Goal: Task Accomplishment & Management: Manage account settings

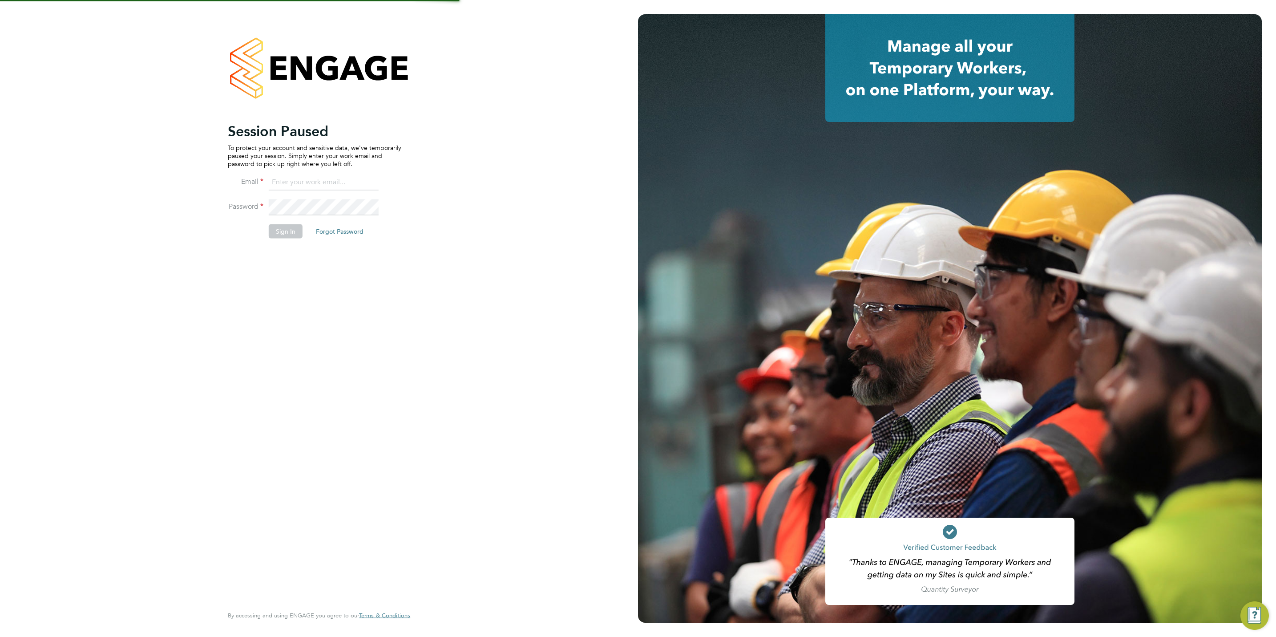
type input "chloe@protechltd.co.uk"
click at [290, 234] on button "Sign In" at bounding box center [286, 231] width 34 height 14
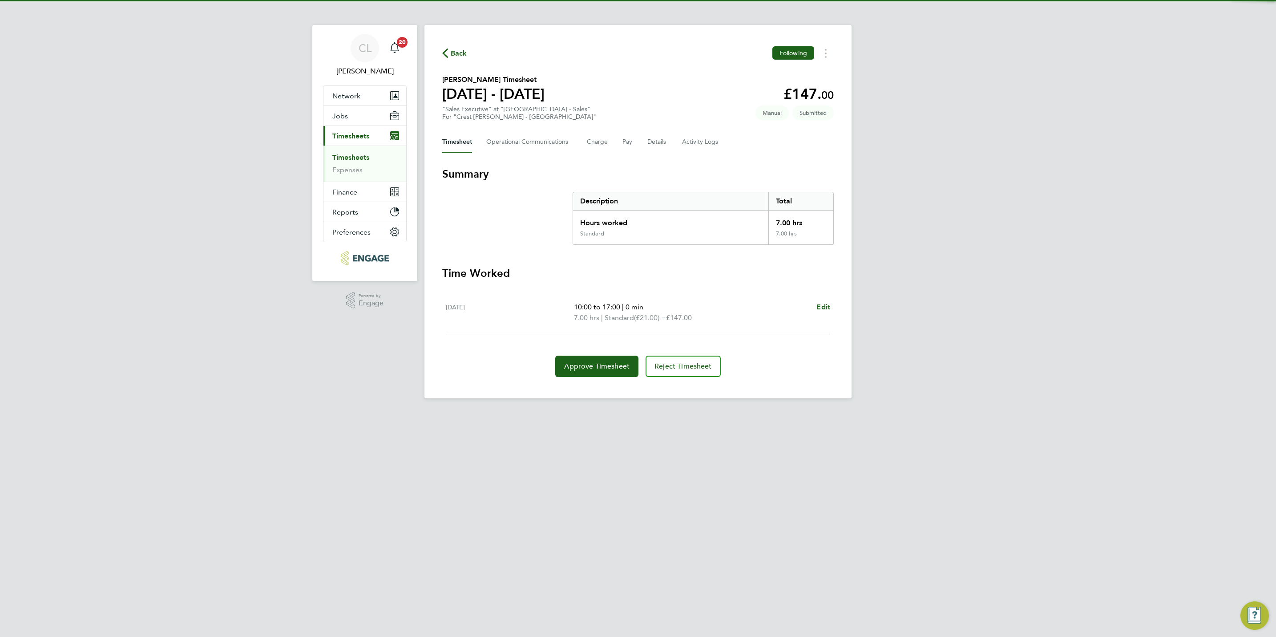
click at [272, 400] on div "CL Chloe Lyons Notifications 20 Applications: Network Team Members Businesses S…" at bounding box center [638, 206] width 1276 height 413
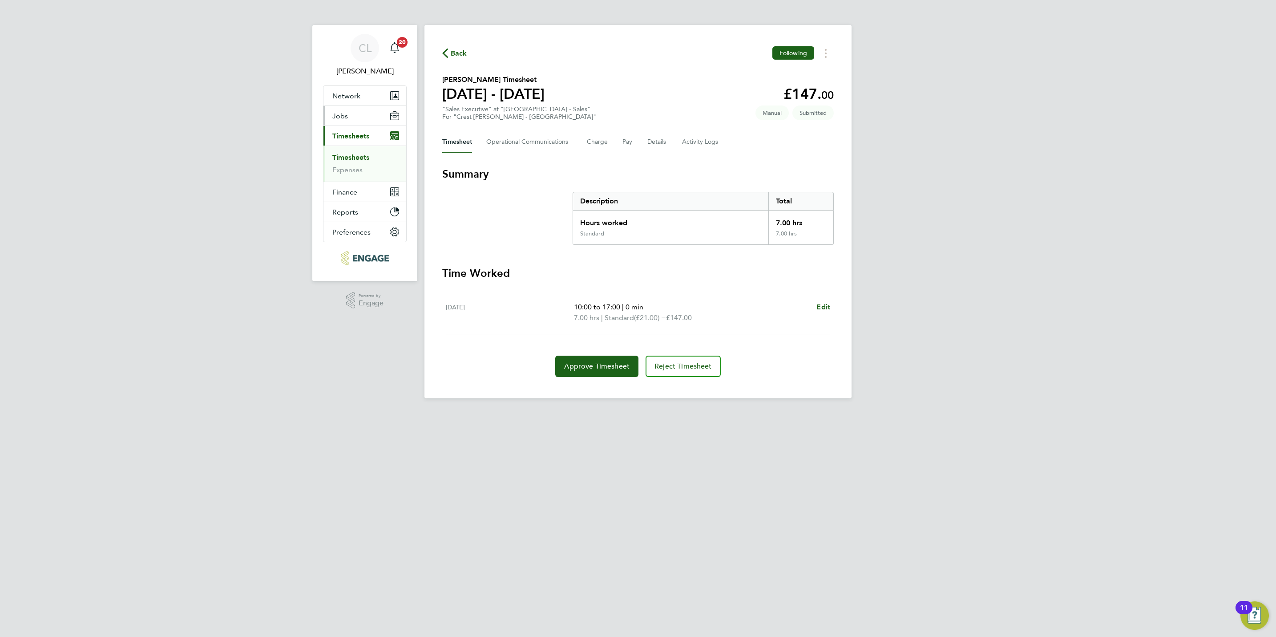
click at [356, 109] on button "Jobs" at bounding box center [365, 116] width 83 height 20
click at [362, 186] on span "Timesheets" at bounding box center [350, 184] width 37 height 8
click at [351, 158] on link "Timesheets" at bounding box center [350, 157] width 37 height 8
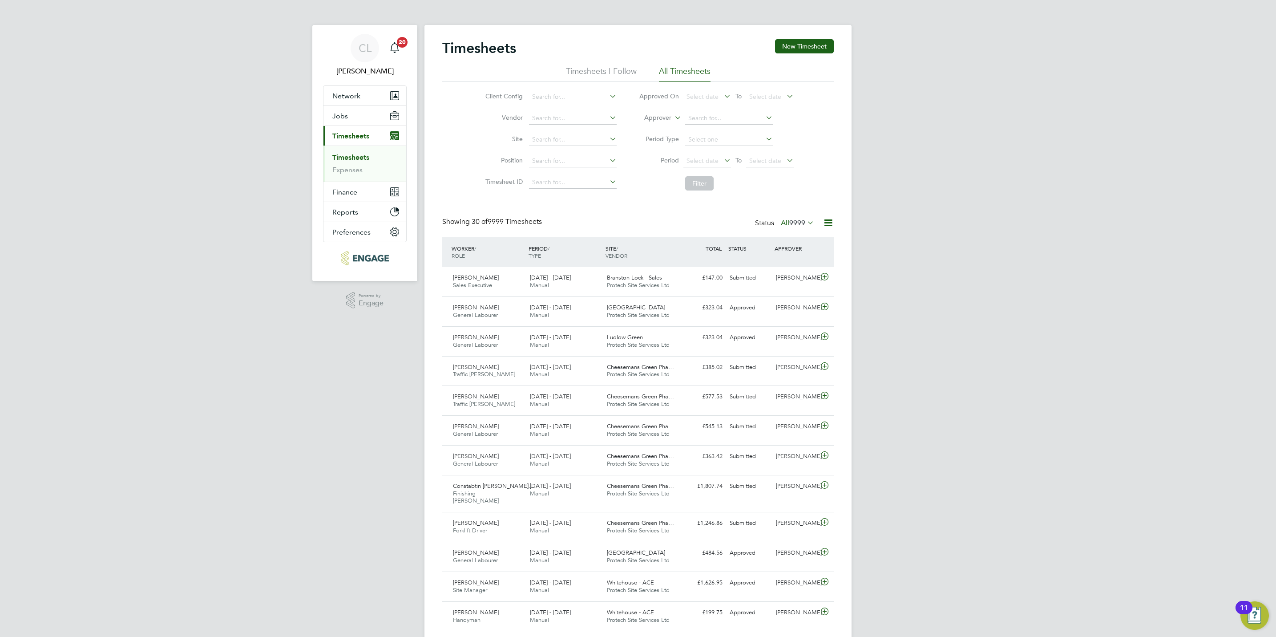
click at [802, 227] on span "9999" at bounding box center [797, 223] width 16 height 9
click at [800, 267] on li "Submitted" at bounding box center [785, 264] width 41 height 12
click at [700, 115] on input at bounding box center [729, 118] width 88 height 12
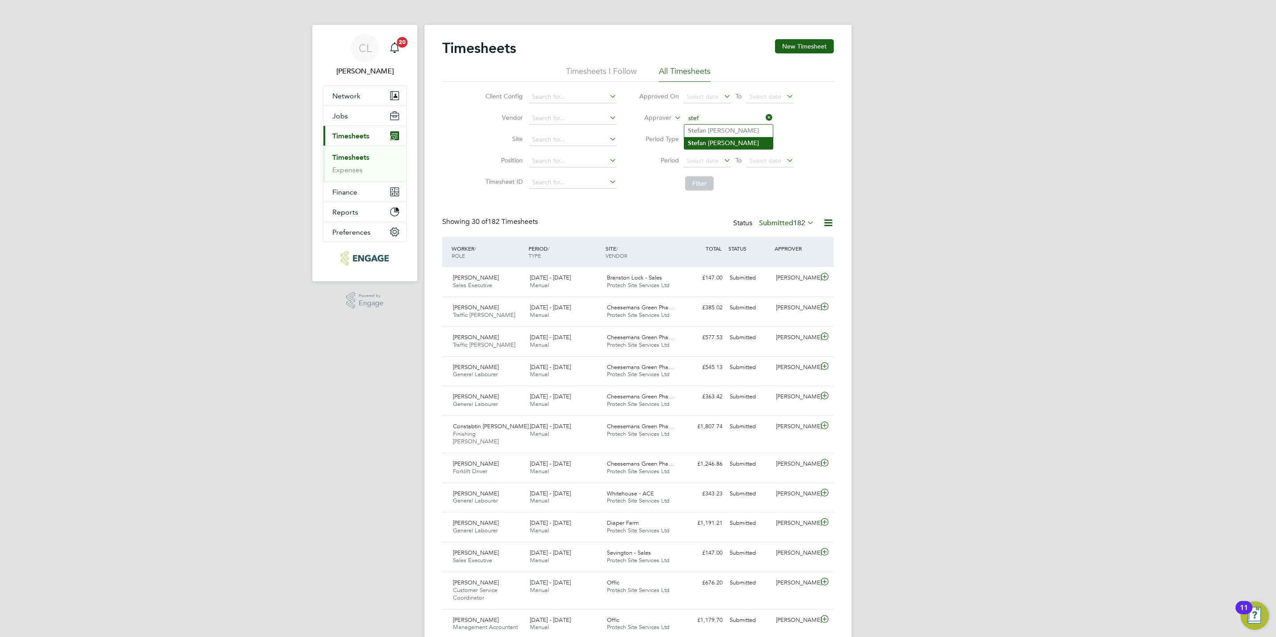
click at [705, 145] on li "Stef an Fernandez" at bounding box center [728, 143] width 89 height 12
type input "Stefan Fernandez"
click at [703, 191] on li "Filter" at bounding box center [716, 183] width 177 height 23
click at [695, 179] on button "Filter" at bounding box center [699, 183] width 28 height 14
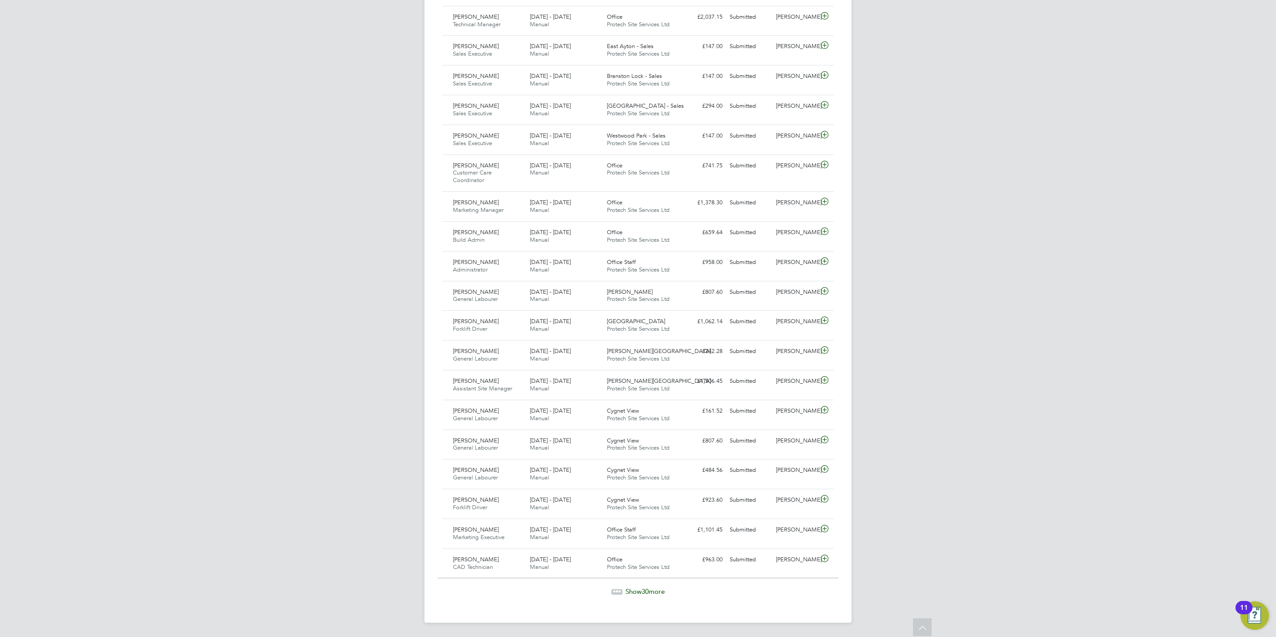
click at [658, 595] on span "Show 30 more" at bounding box center [645, 591] width 39 height 8
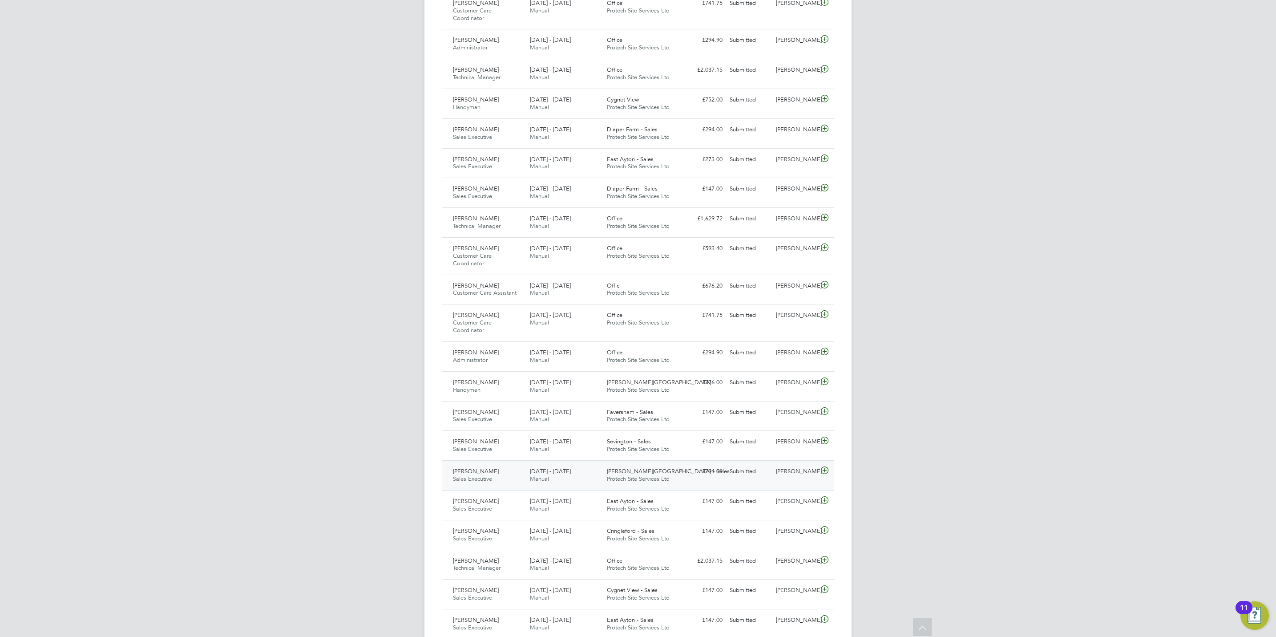
scroll to position [1538, 0]
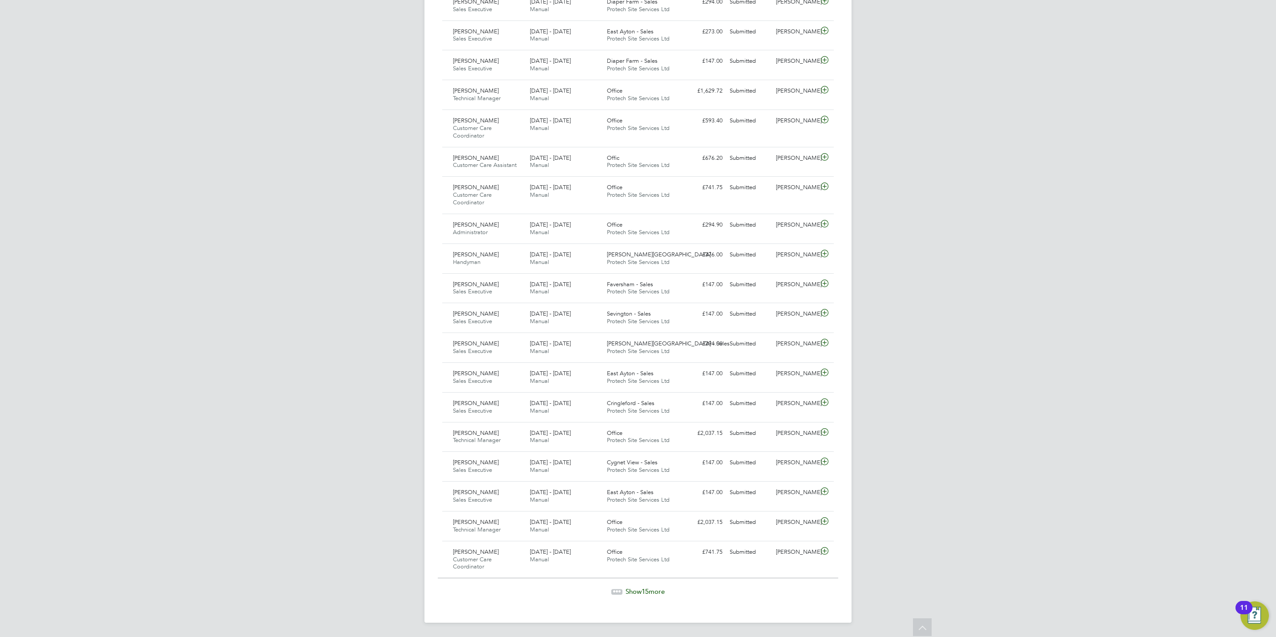
click at [651, 591] on span "Show 15 more" at bounding box center [645, 591] width 39 height 8
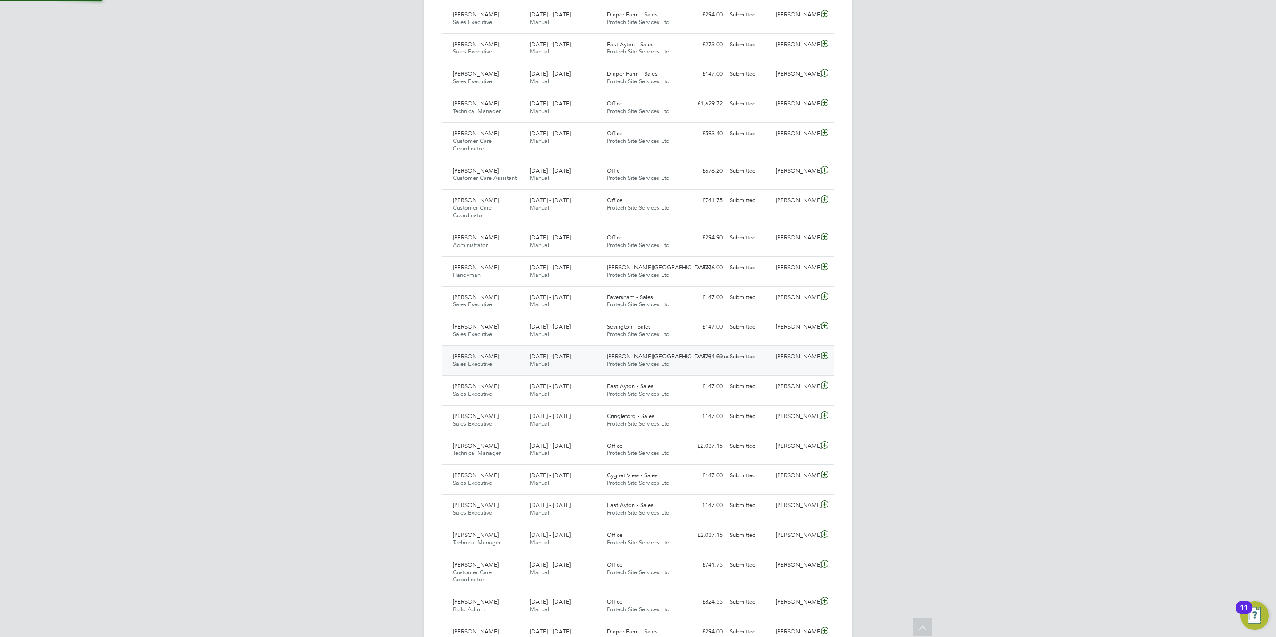
scroll to position [4, 4]
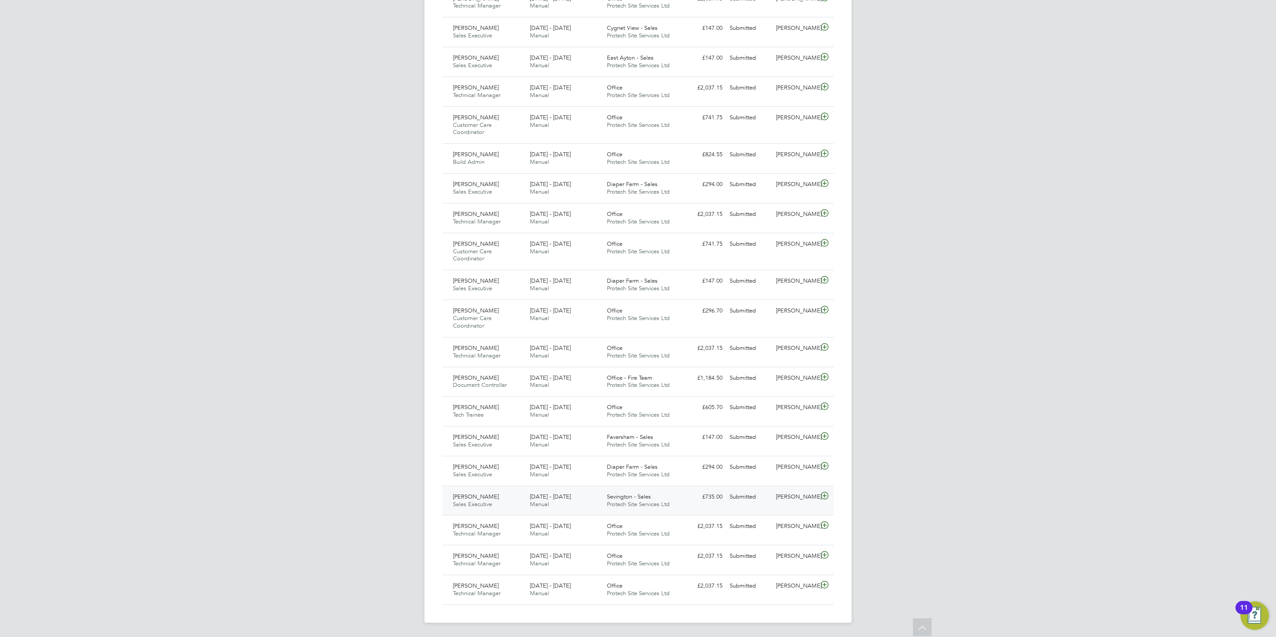
click at [824, 494] on icon at bounding box center [824, 495] width 11 height 7
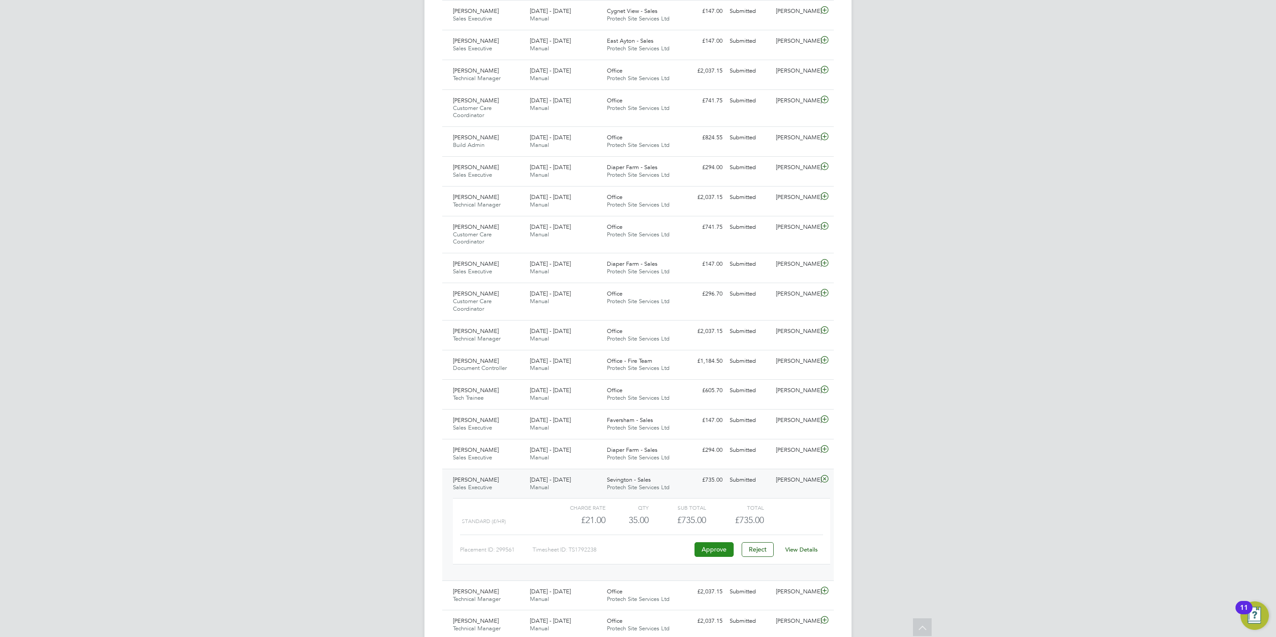
click at [709, 556] on button "Approve" at bounding box center [714, 549] width 39 height 14
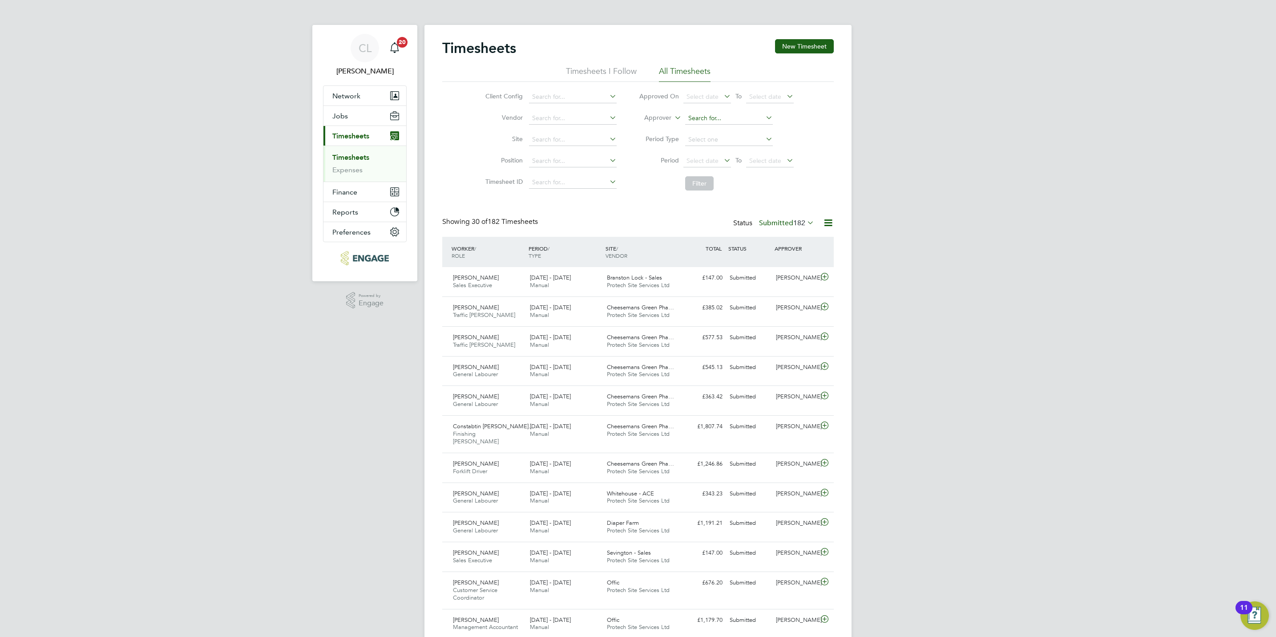
click at [721, 119] on input at bounding box center [729, 118] width 88 height 12
click at [719, 144] on li "Stef an Fernandez" at bounding box center [728, 143] width 89 height 12
type input "Stefan Fernandez"
click at [696, 179] on button "Filter" at bounding box center [699, 183] width 28 height 14
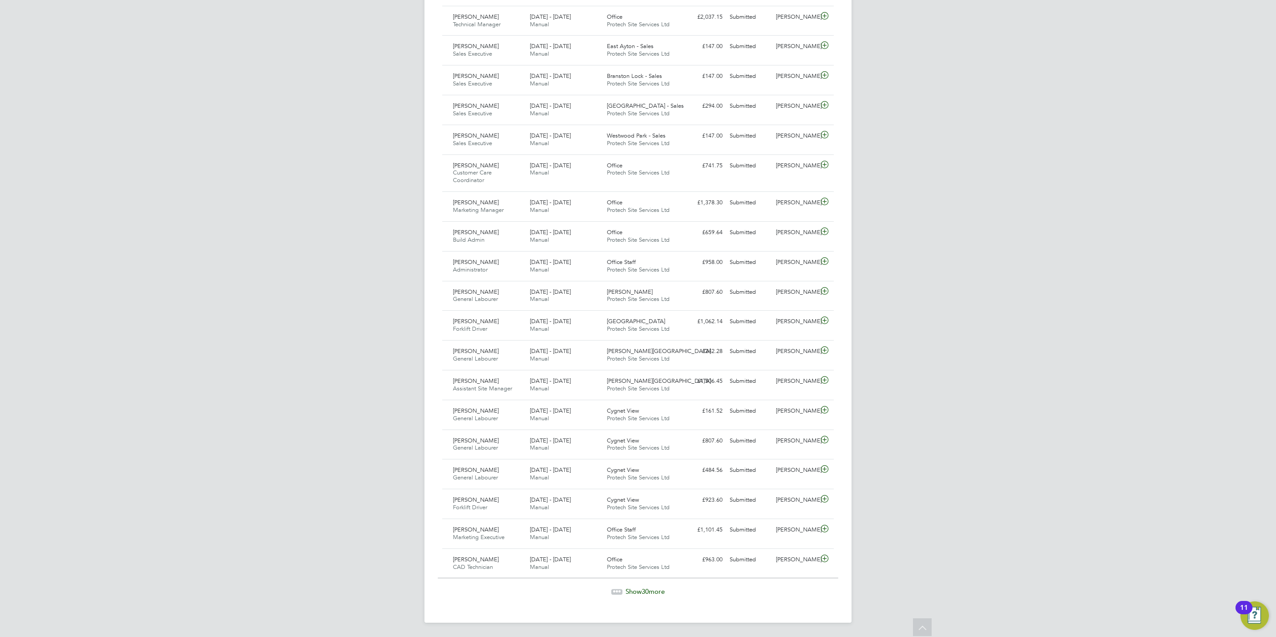
click at [660, 591] on span "Show 30 more" at bounding box center [645, 591] width 39 height 8
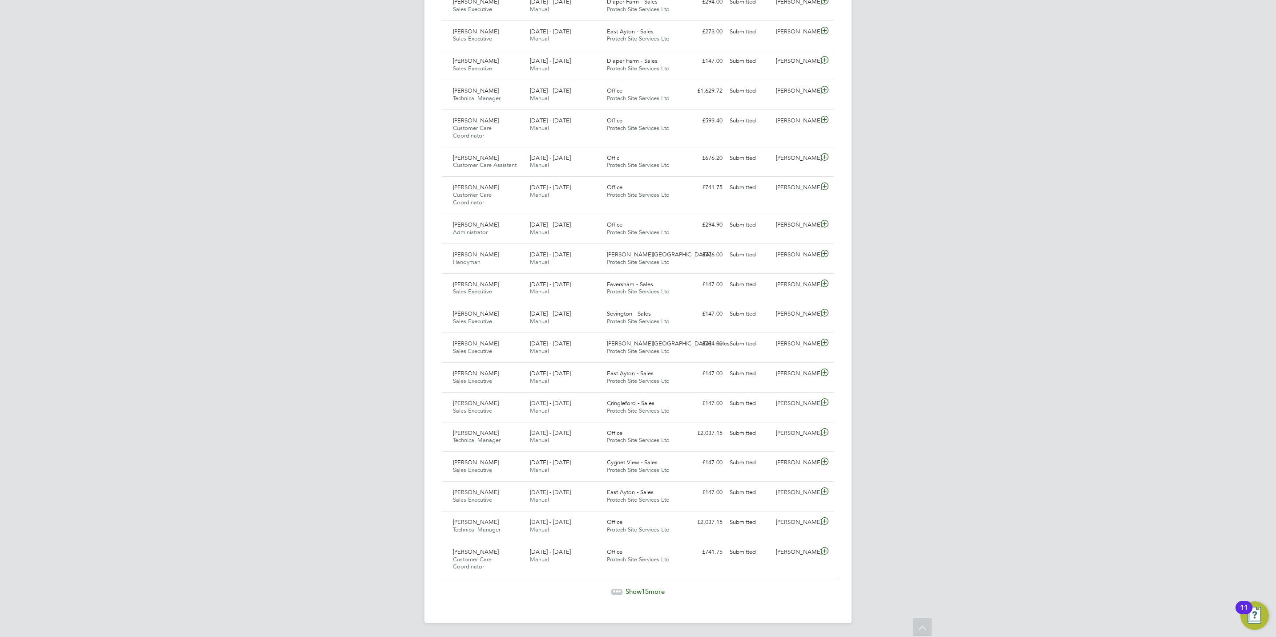
click at [649, 593] on span "15" at bounding box center [645, 591] width 7 height 8
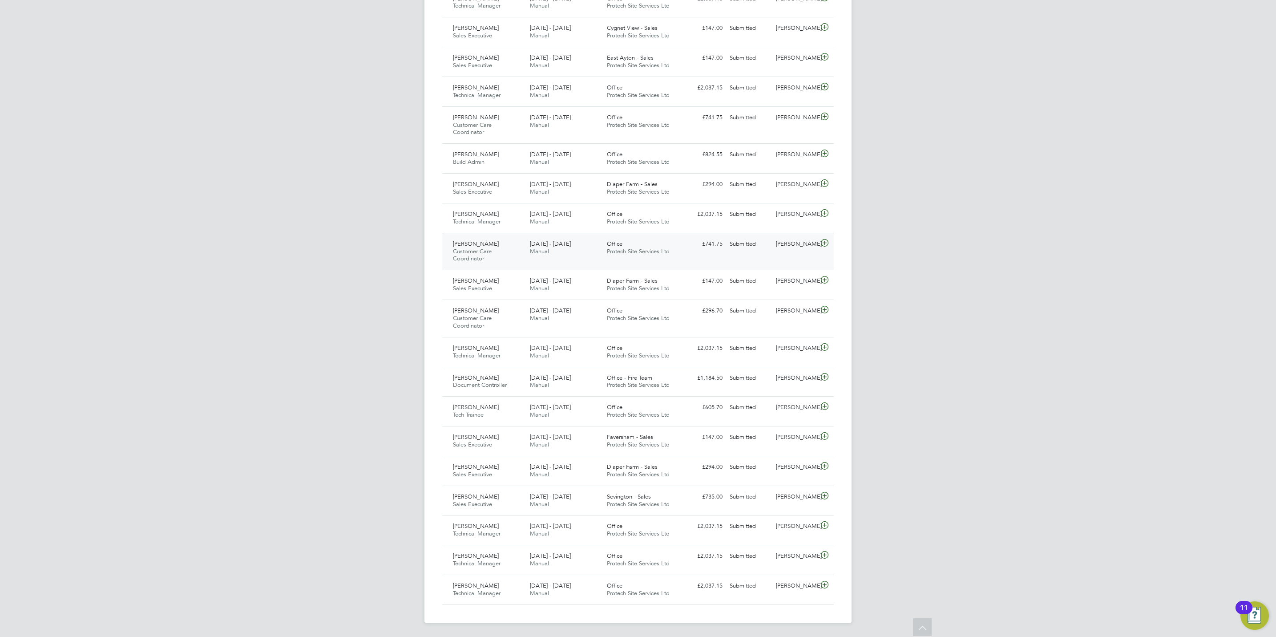
scroll to position [30, 77]
click at [821, 465] on icon at bounding box center [824, 465] width 11 height 7
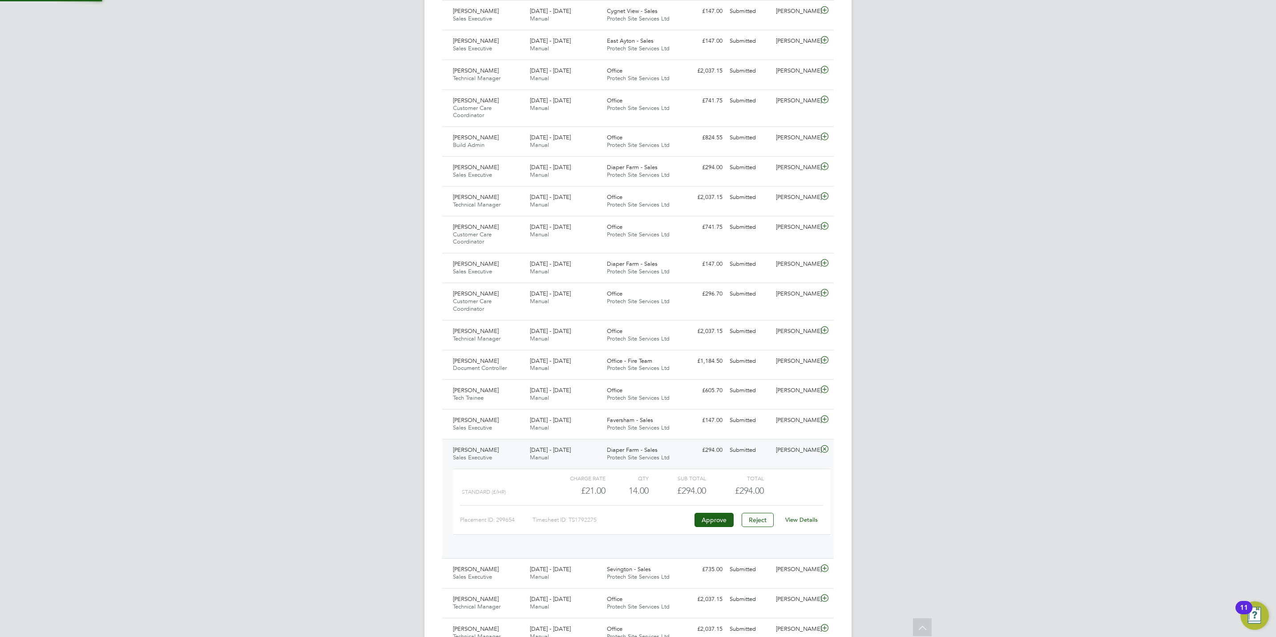
scroll to position [15, 87]
click at [723, 527] on button "Approve" at bounding box center [714, 520] width 39 height 14
click at [822, 423] on icon at bounding box center [824, 419] width 11 height 7
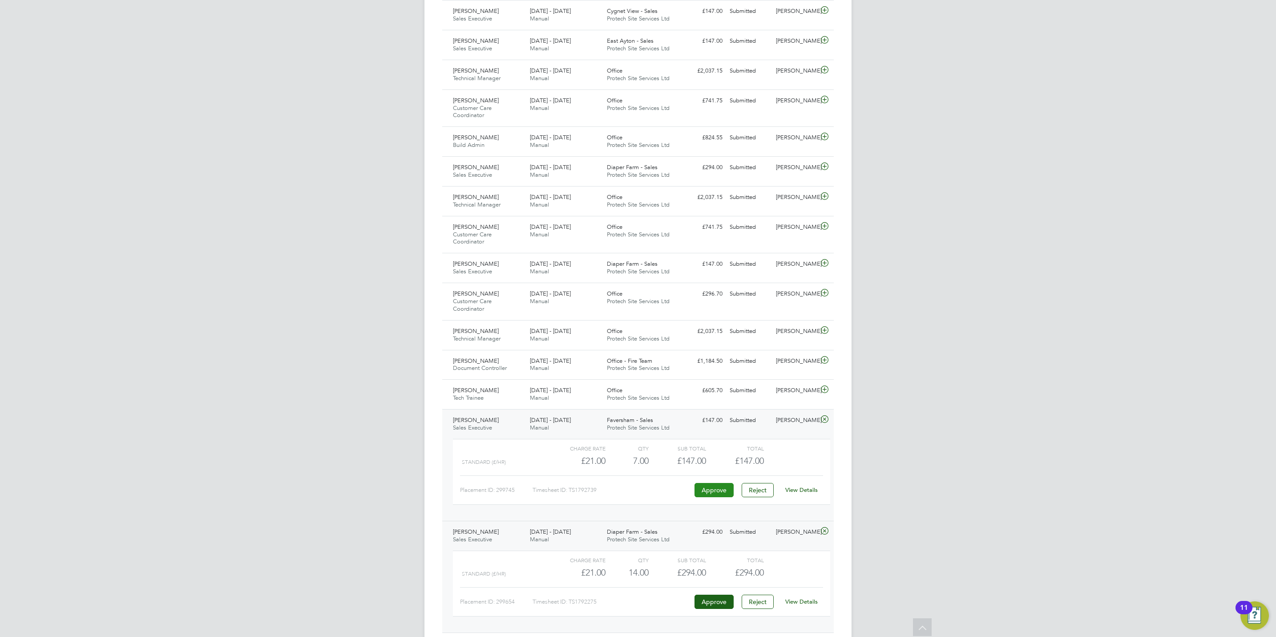
click at [725, 497] on button "Approve" at bounding box center [714, 490] width 39 height 14
click at [824, 393] on icon at bounding box center [824, 389] width 11 height 7
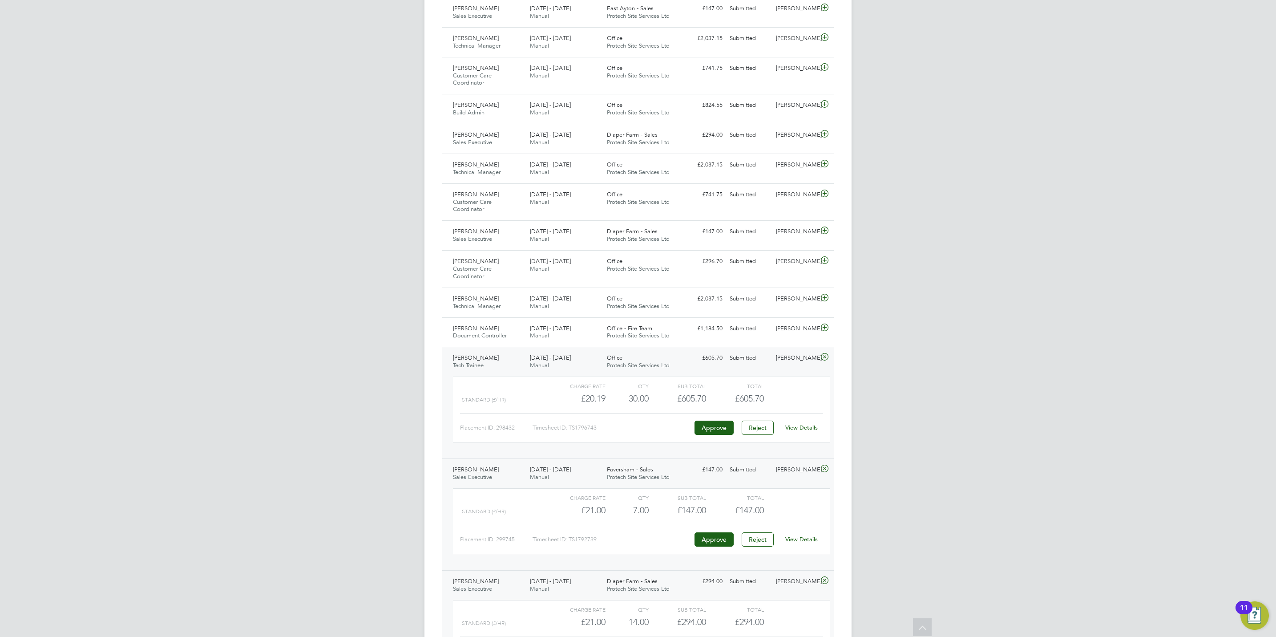
scroll to position [1976, 0]
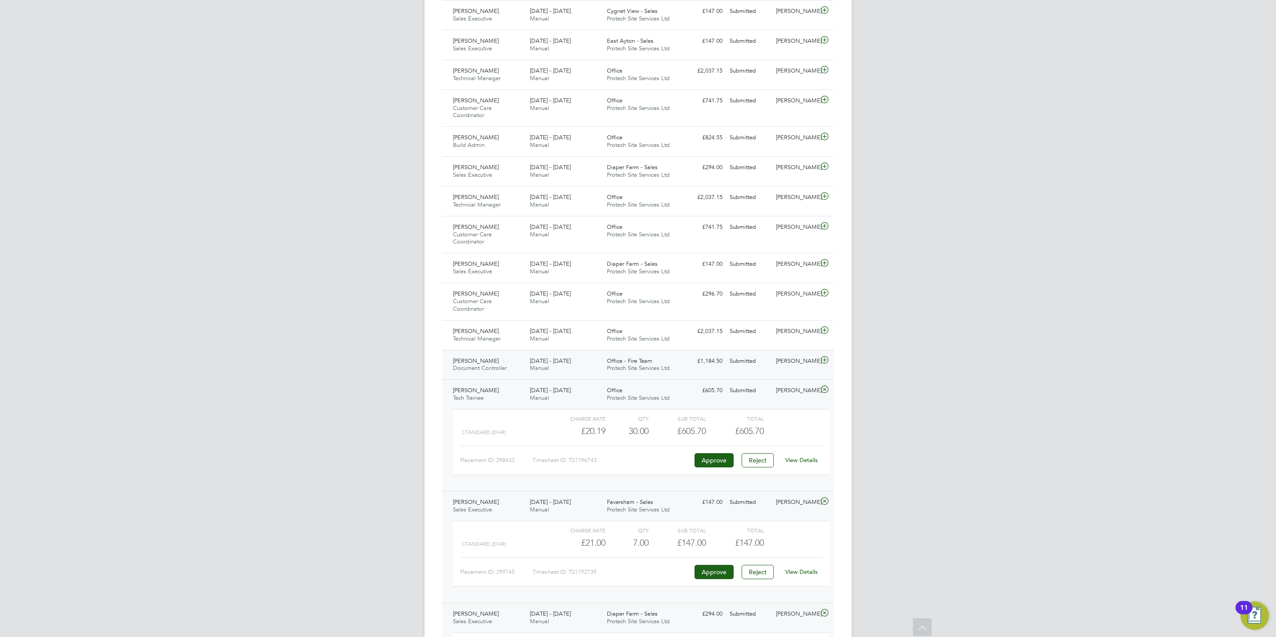
click at [482, 364] on span "Ejiro Omuero" at bounding box center [476, 361] width 46 height 8
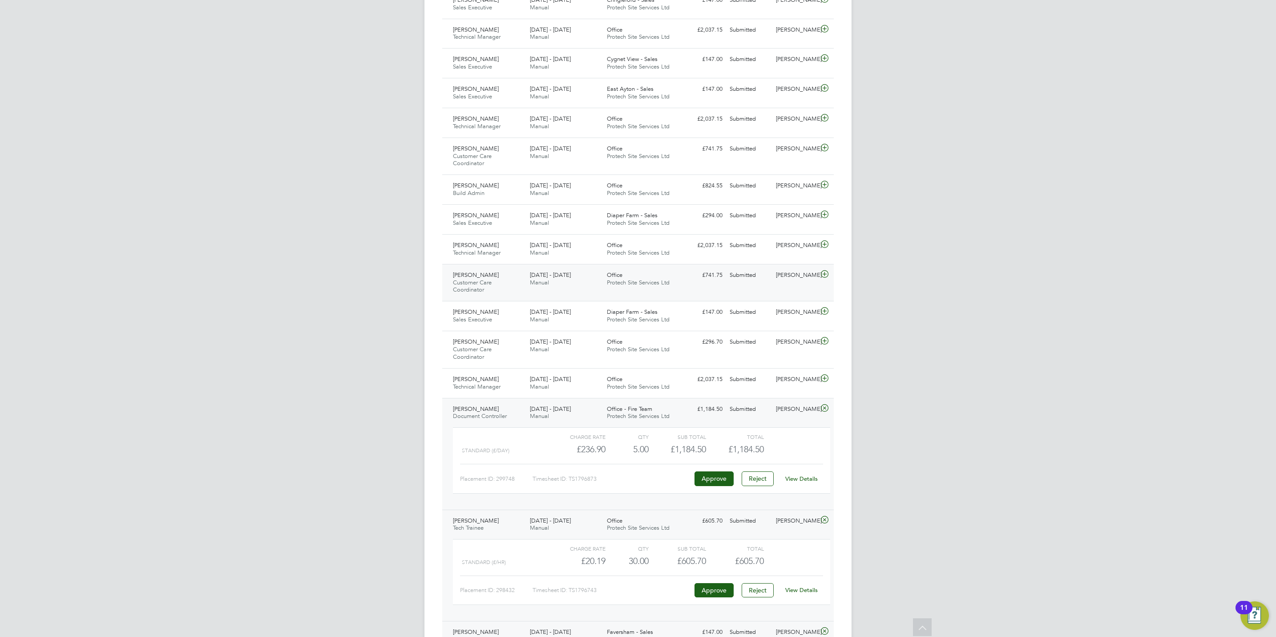
scroll to position [1909, 0]
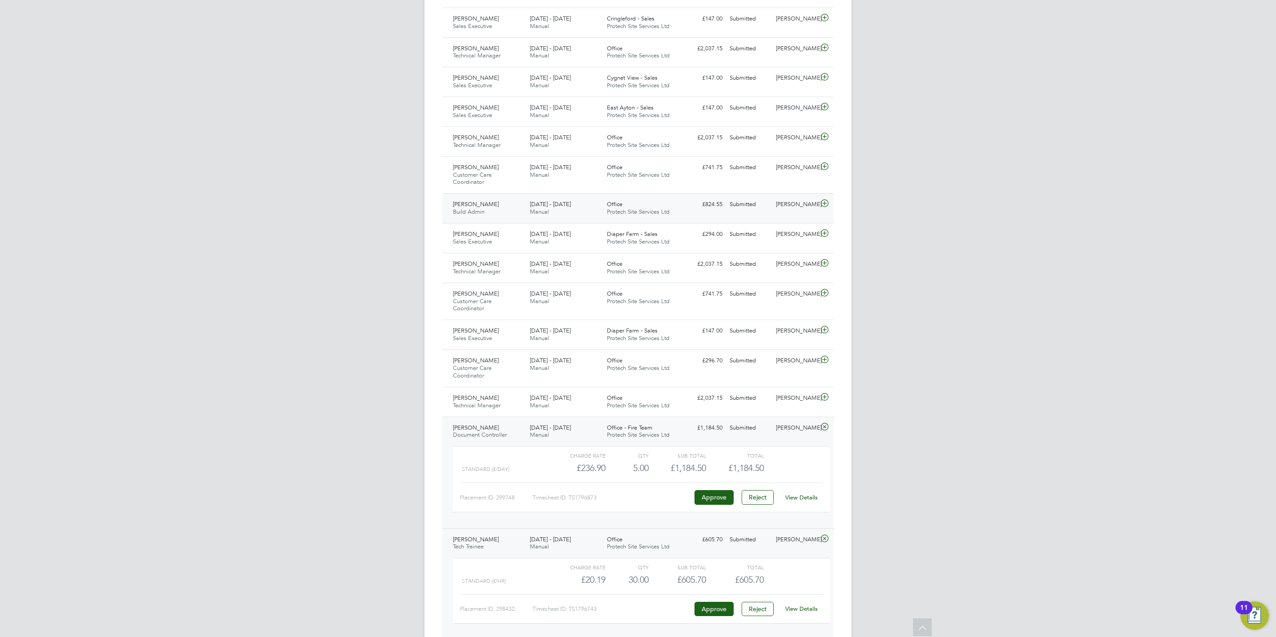
click at [824, 207] on icon at bounding box center [824, 203] width 11 height 7
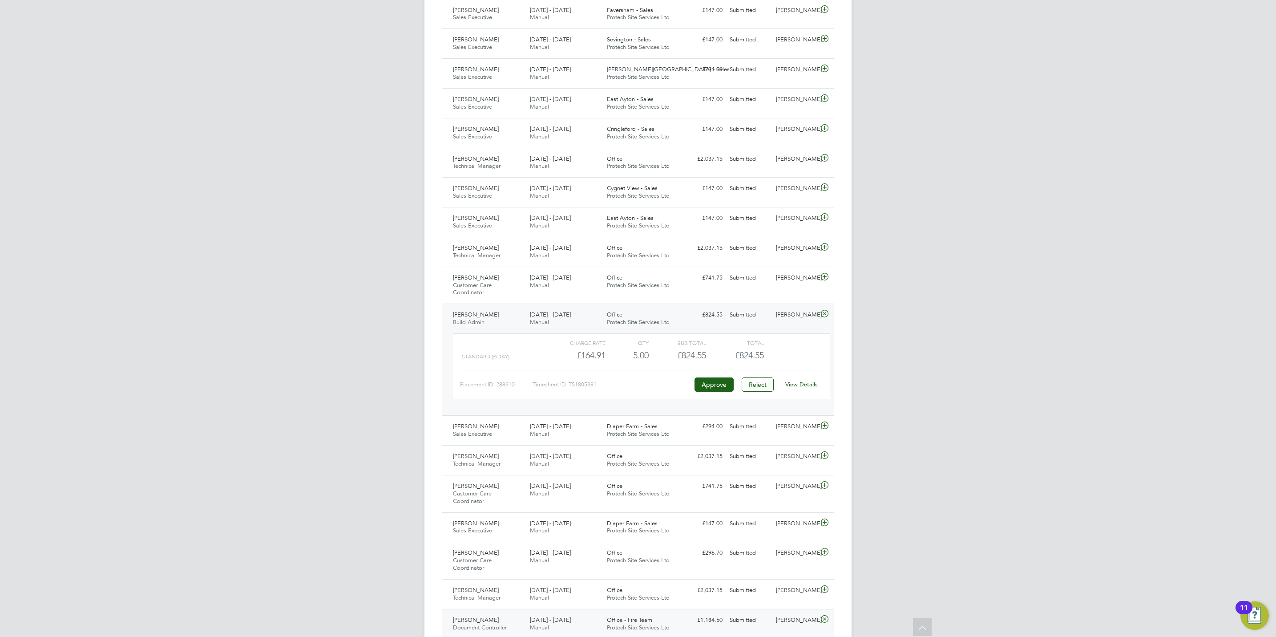
scroll to position [1776, 0]
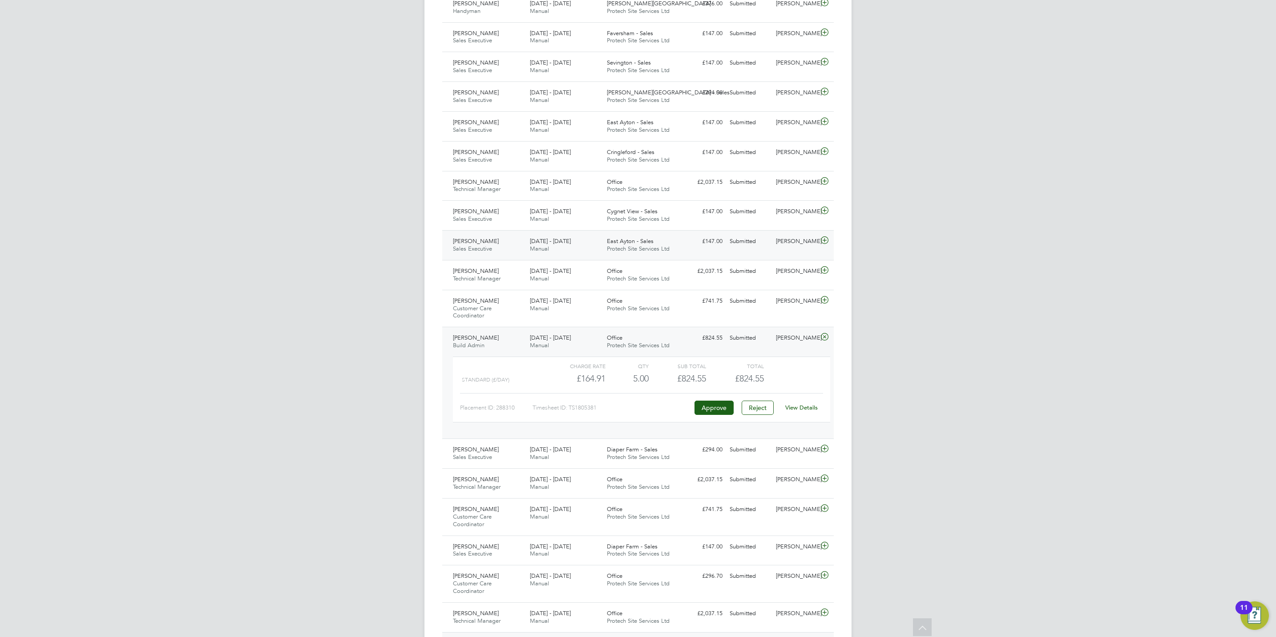
click at [486, 256] on div "Shirley Miralli Sales Executive 28 Jul - 3 Aug 2025" at bounding box center [487, 245] width 77 height 22
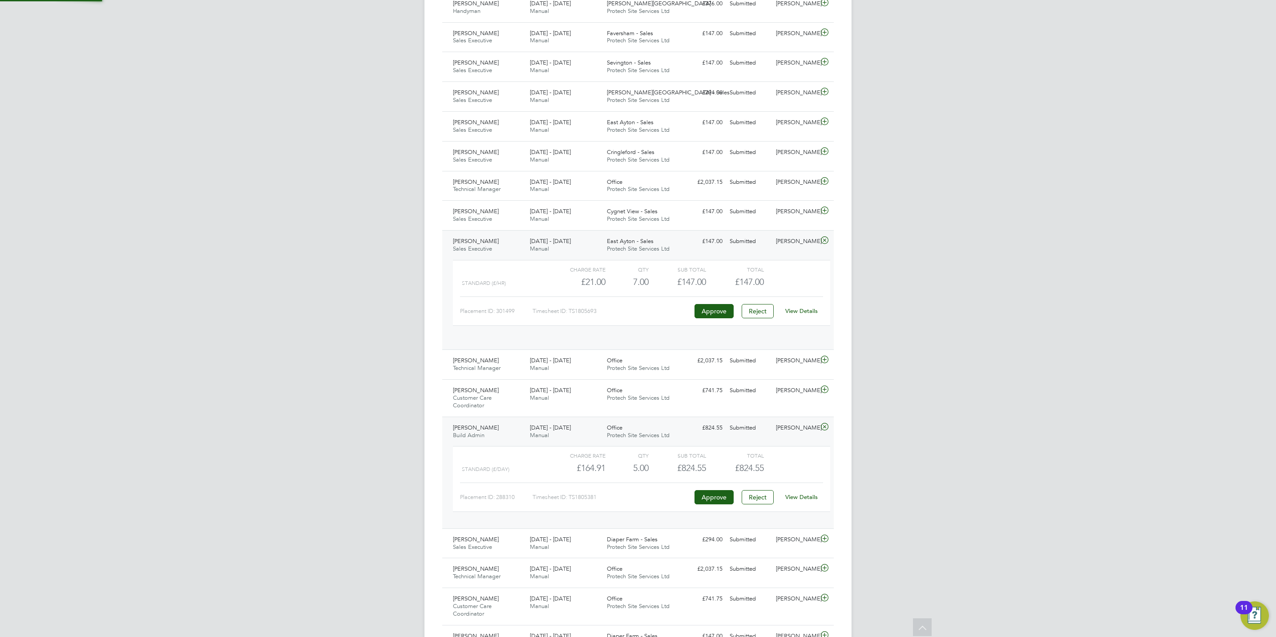
scroll to position [15, 87]
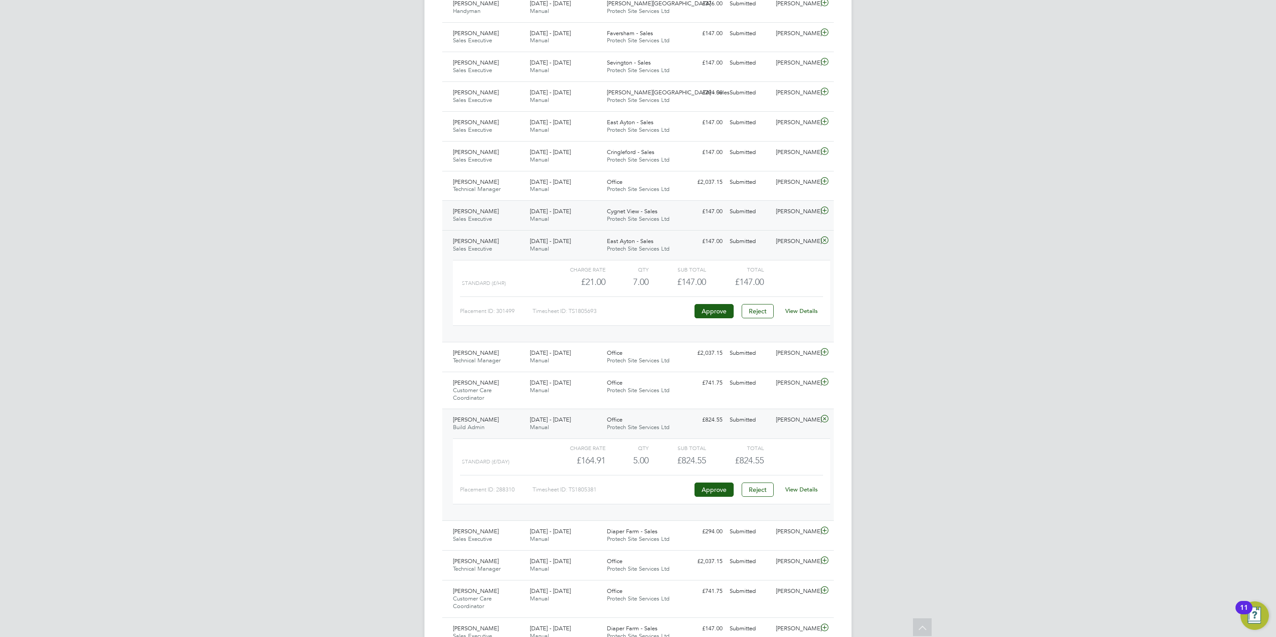
click at [828, 214] on icon at bounding box center [824, 210] width 11 height 7
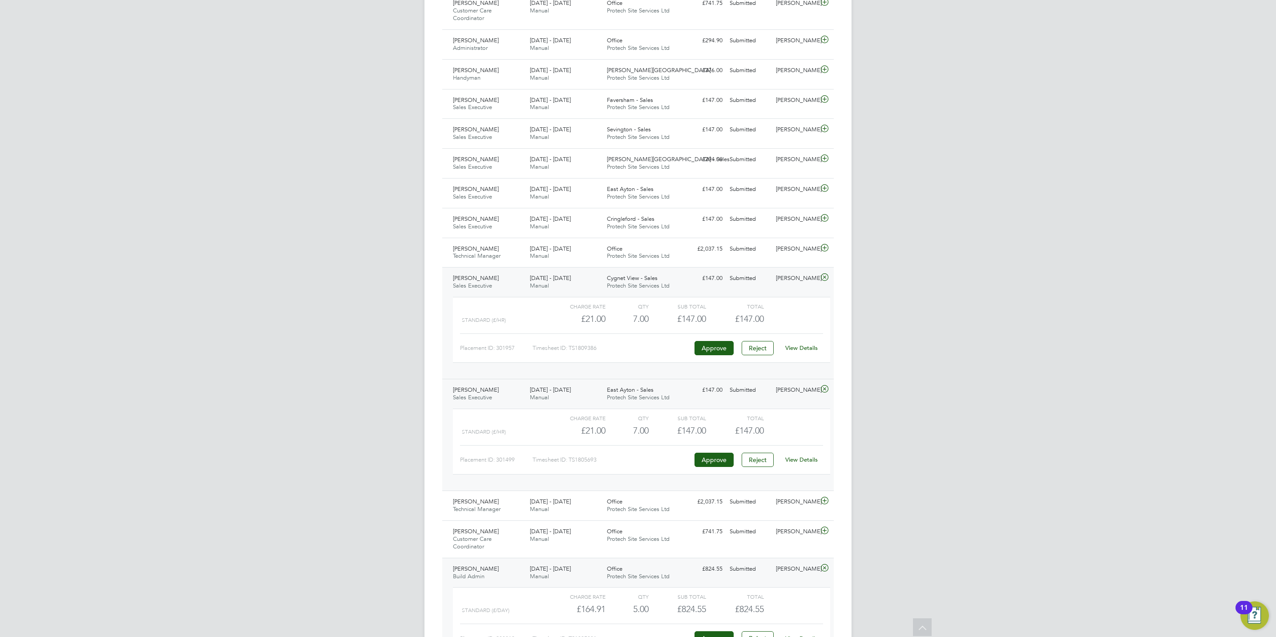
scroll to position [1642, 0]
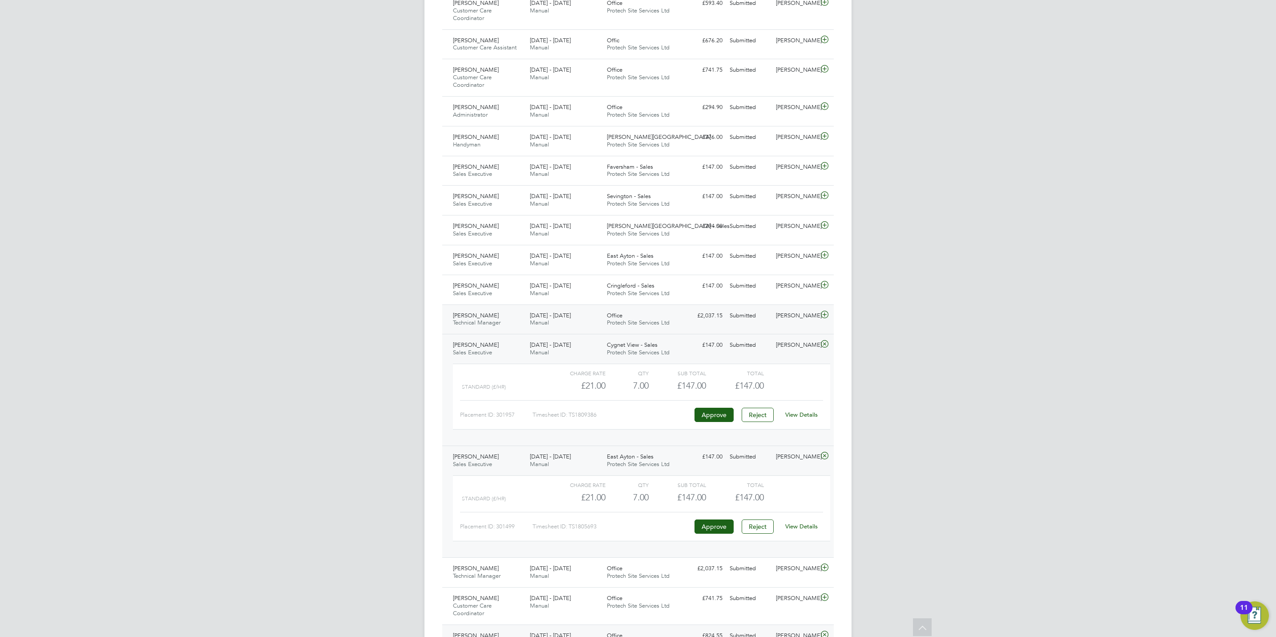
click at [827, 318] on icon at bounding box center [824, 314] width 11 height 7
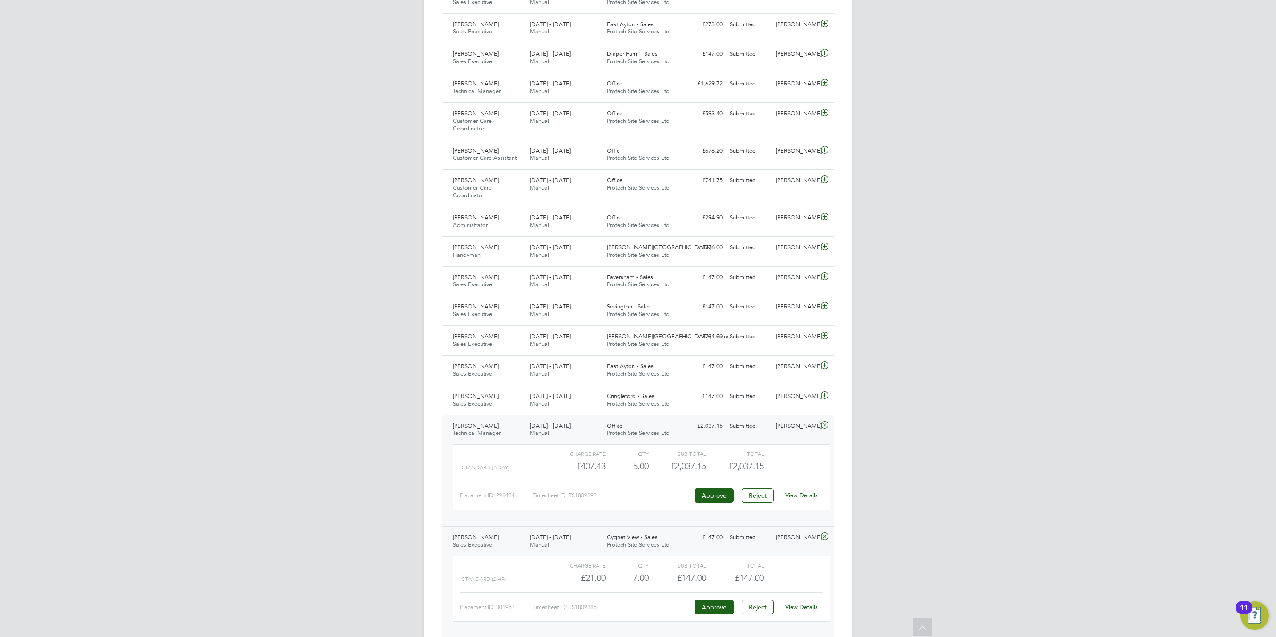
scroll to position [1509, 0]
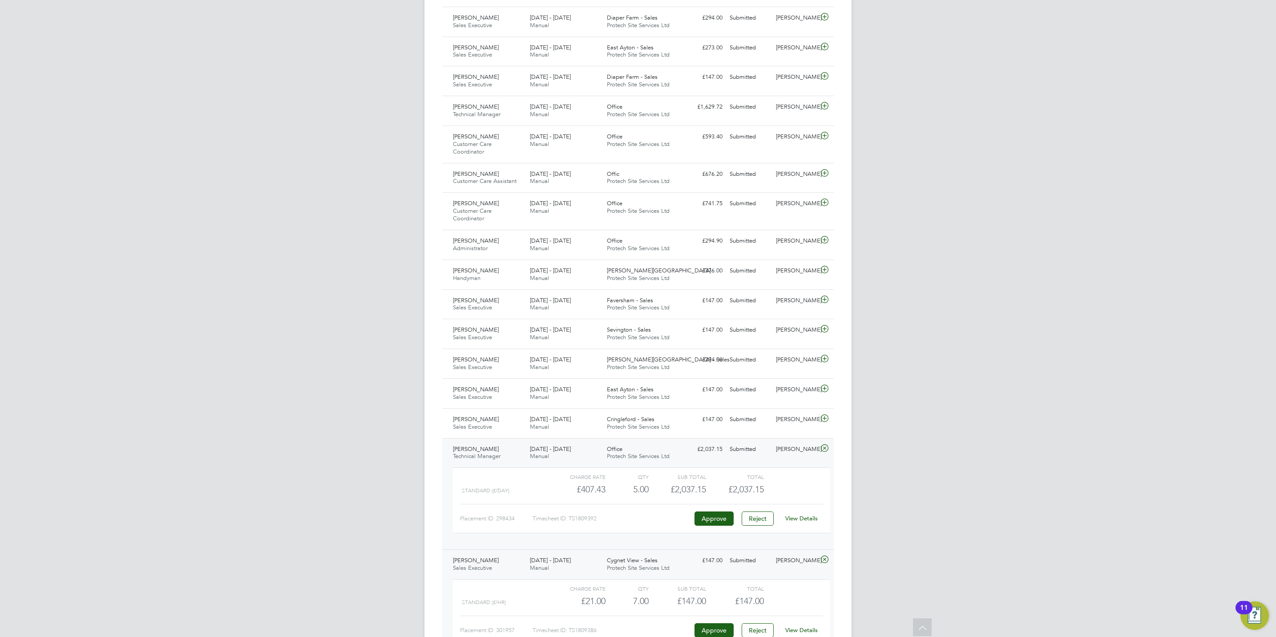
click at [828, 452] on icon at bounding box center [824, 448] width 11 height 7
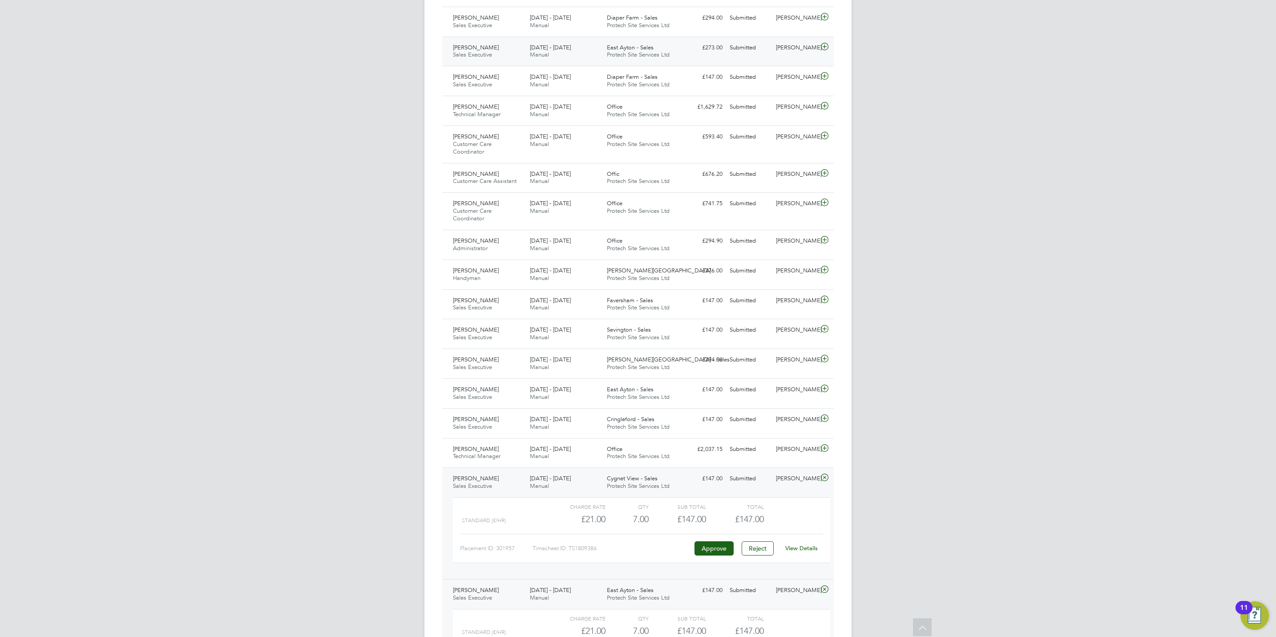
click at [592, 53] on div "18 - 24 Aug 2025 Manual" at bounding box center [564, 51] width 77 height 22
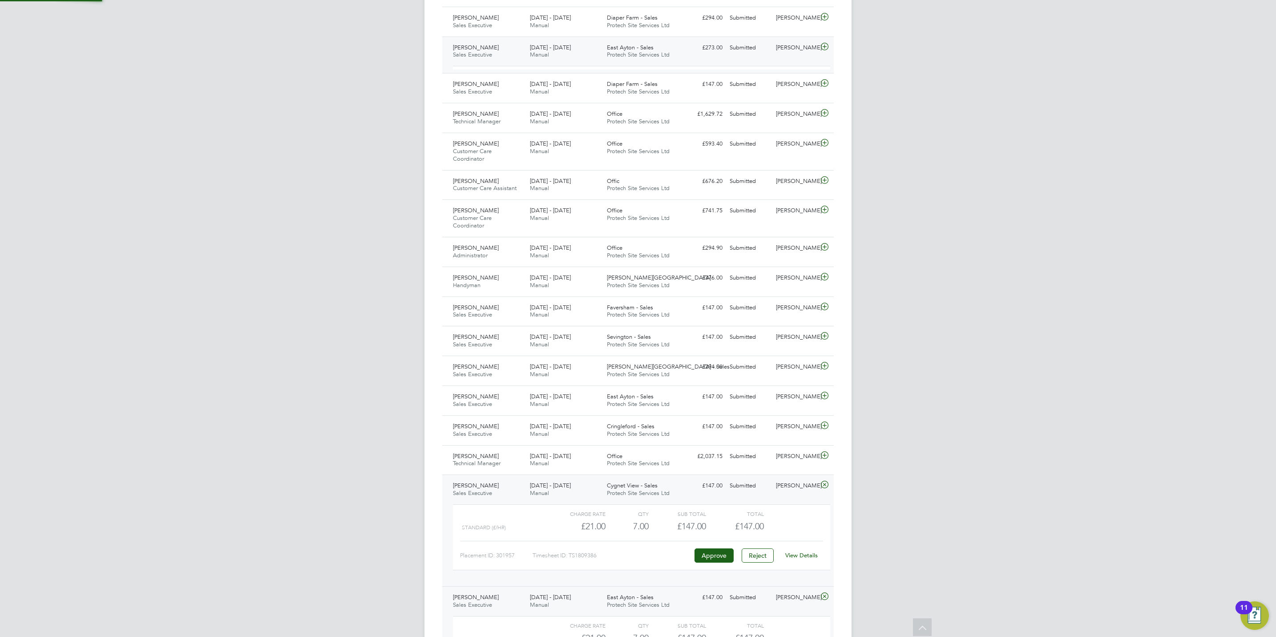
scroll to position [15, 87]
